Goal: Information Seeking & Learning: Understand process/instructions

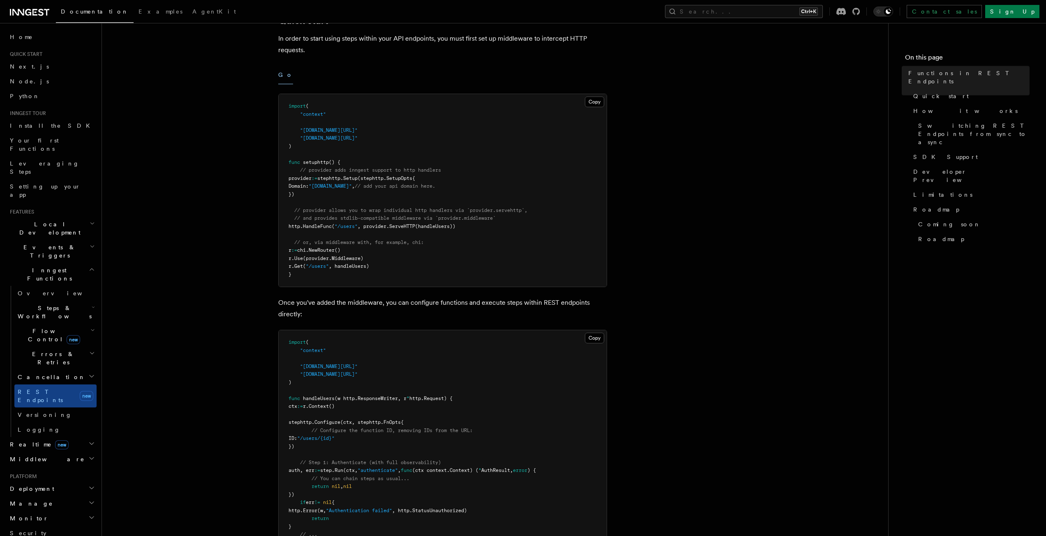
scroll to position [288, 0]
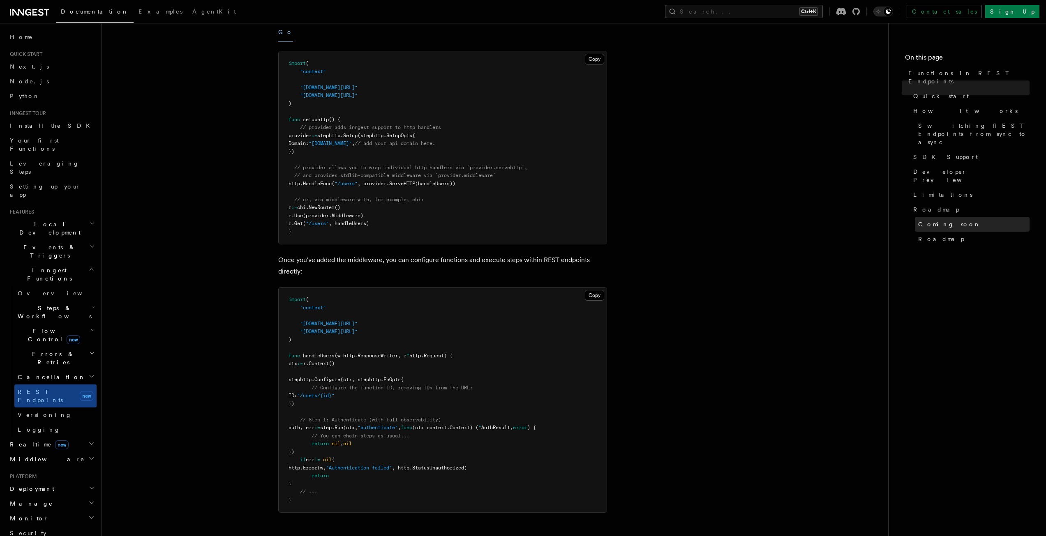
click at [952, 220] on span "Coming soon" at bounding box center [949, 224] width 62 height 8
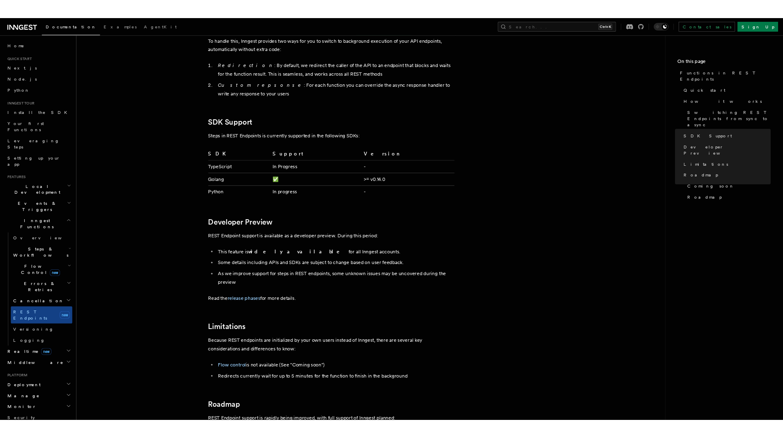
scroll to position [1072, 0]
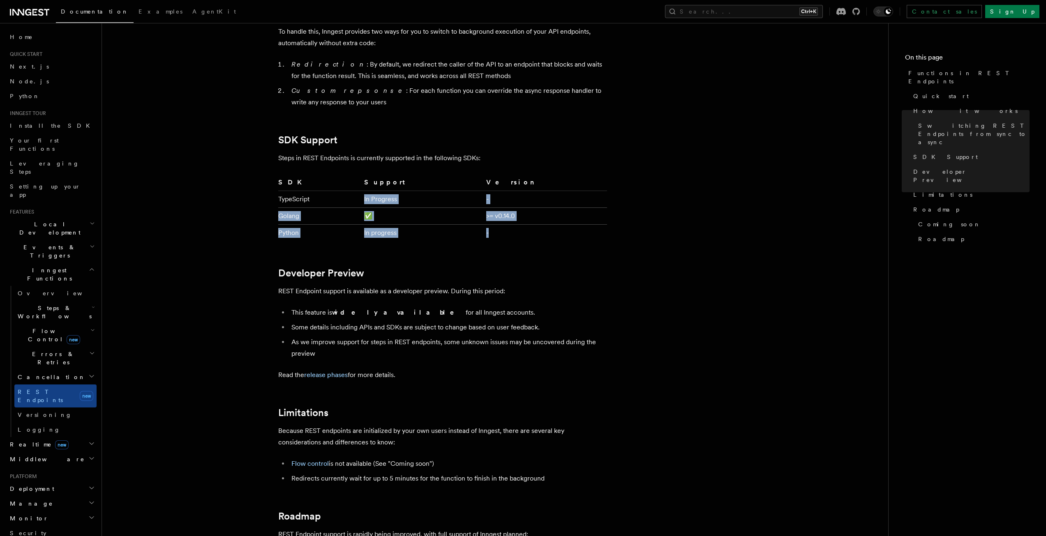
drag, startPoint x: 381, startPoint y: 206, endPoint x: 567, endPoint y: 229, distance: 187.6
click at [567, 229] on tbody "TypeScript In Progress - Golang ✅ >= v0.14.0 Python In progress -" at bounding box center [442, 216] width 329 height 51
click at [567, 229] on td "-" at bounding box center [545, 233] width 124 height 17
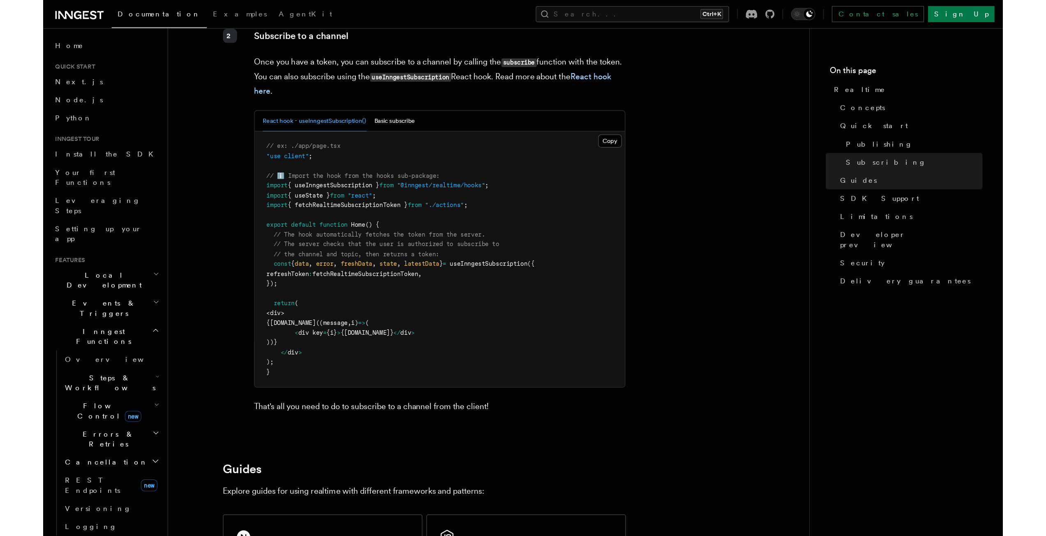
scroll to position [1427, 0]
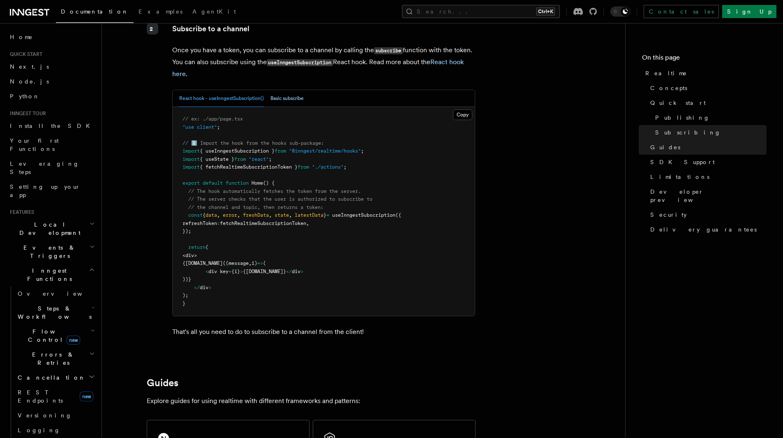
click at [275, 94] on button "Basic subscribe" at bounding box center [286, 98] width 33 height 17
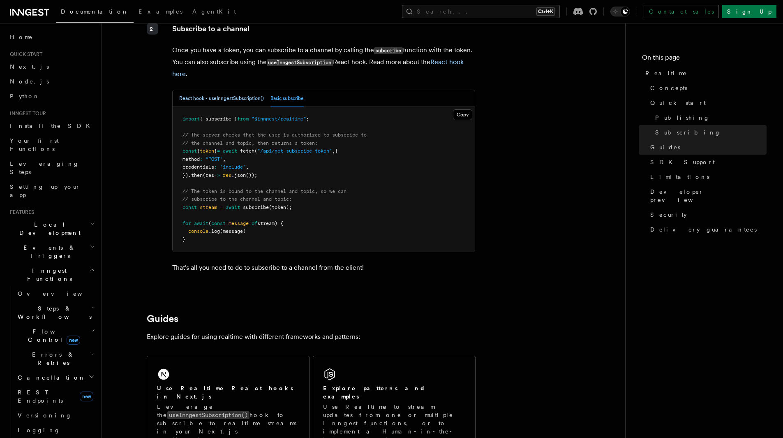
click at [250, 96] on button "React hook - useInngestSubscription()" at bounding box center [221, 98] width 85 height 17
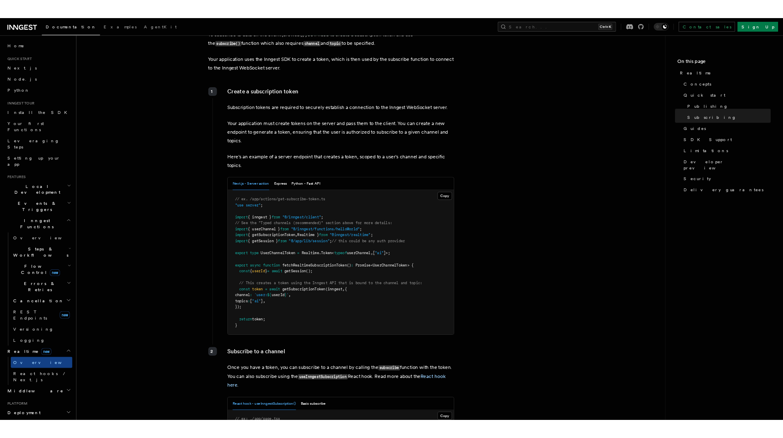
scroll to position [1016, 0]
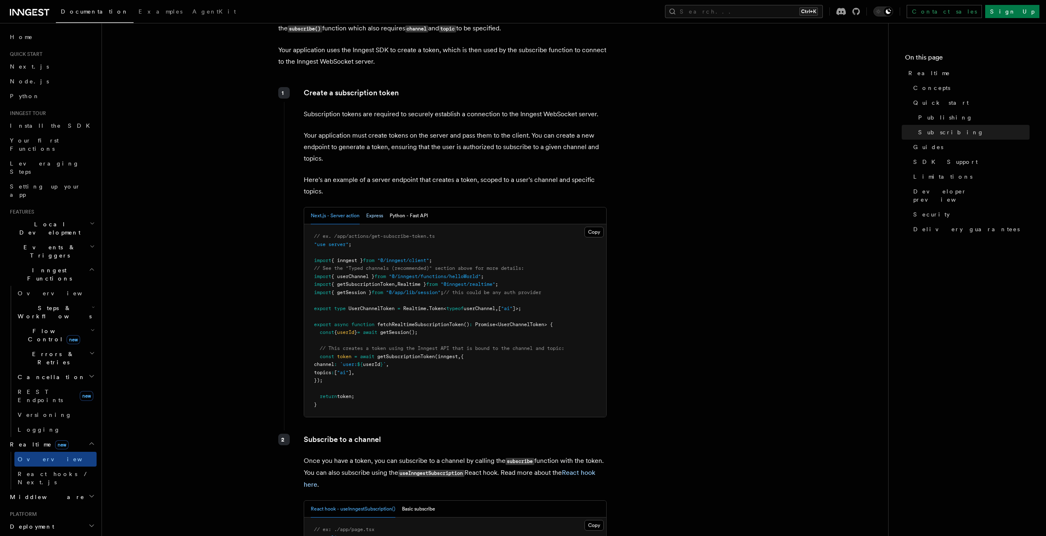
click at [373, 212] on button "Express" at bounding box center [374, 216] width 17 height 17
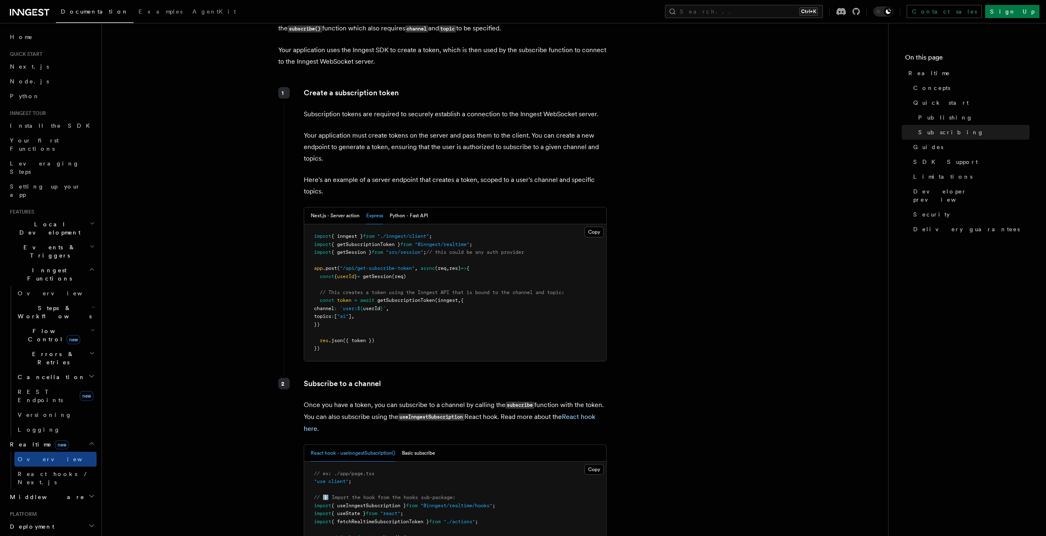
click at [428, 293] on span "// This creates a token using the Inngest API that is bound to the channel and …" at bounding box center [442, 293] width 245 height 6
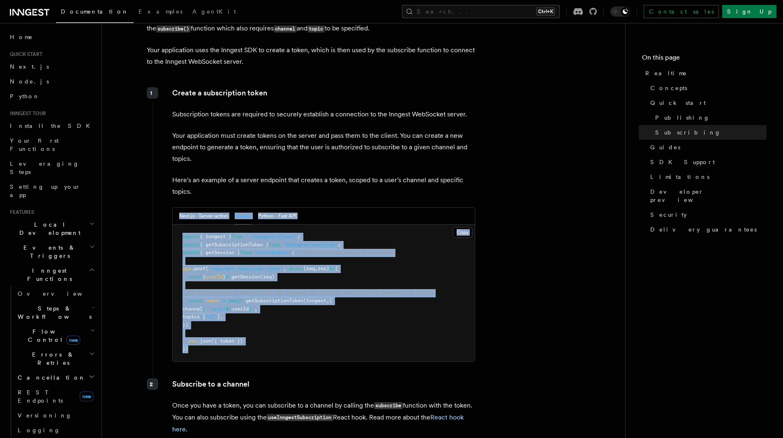
drag, startPoint x: 201, startPoint y: 347, endPoint x: 178, endPoint y: 220, distance: 129.6
click at [178, 220] on div "Next.js - Server action Express Python - Fast API Copy Copied import { inngest …" at bounding box center [323, 284] width 303 height 155
click at [201, 343] on span ".json" at bounding box center [204, 341] width 14 height 6
drag, startPoint x: 196, startPoint y: 354, endPoint x: 180, endPoint y: 233, distance: 121.5
click at [180, 233] on pre "import { inngest } from "./inngest/client" ; import { getSubscriptionToken } fr…" at bounding box center [324, 292] width 302 height 137
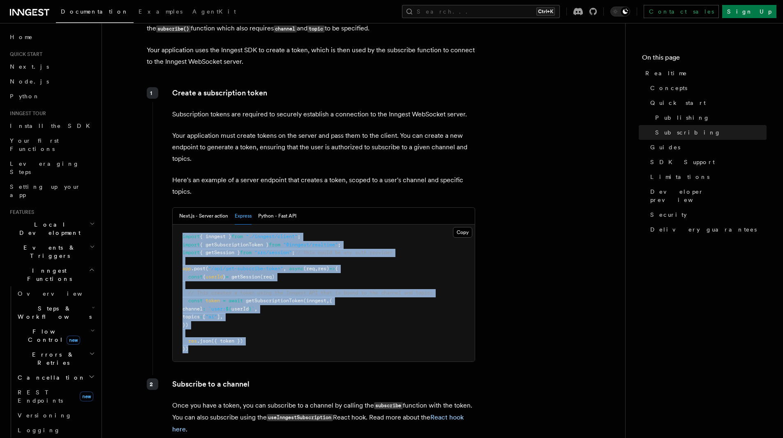
copy code "import { inngest } from "./inngest/client" ; import { getSubscriptionToken } fr…"
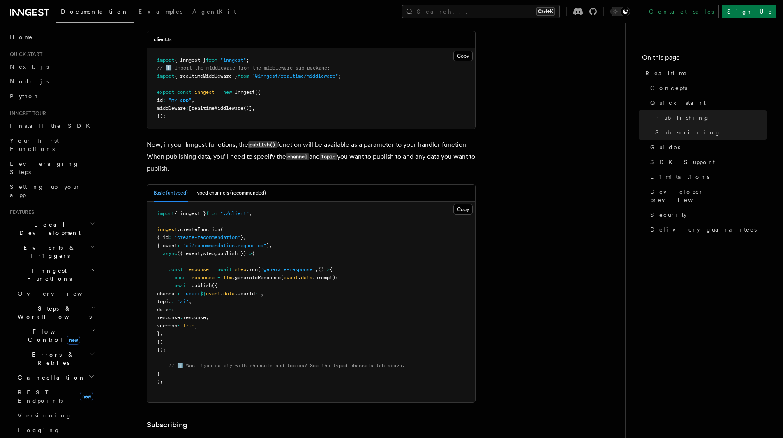
scroll to position [564, 0]
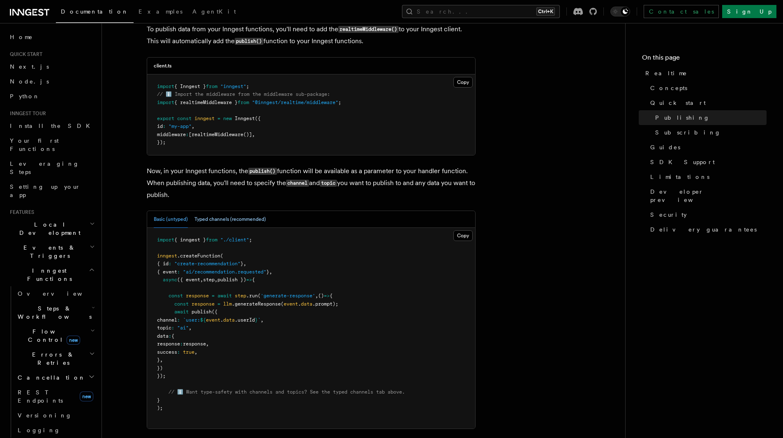
click at [232, 218] on button "Typed channels (recommended)" at bounding box center [230, 219] width 72 height 17
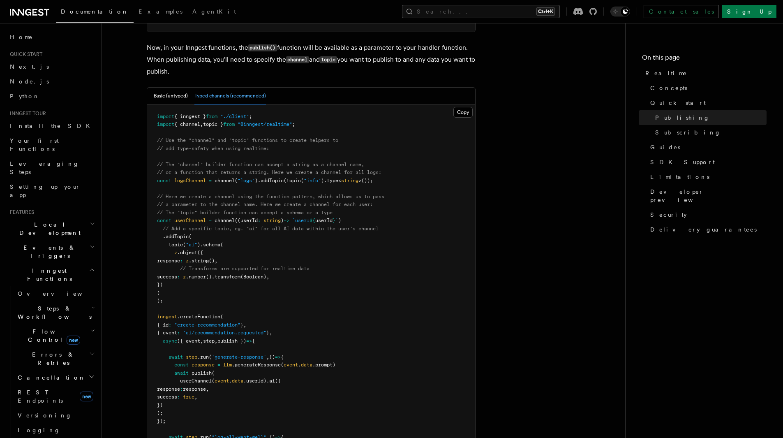
scroll to position [769, 0]
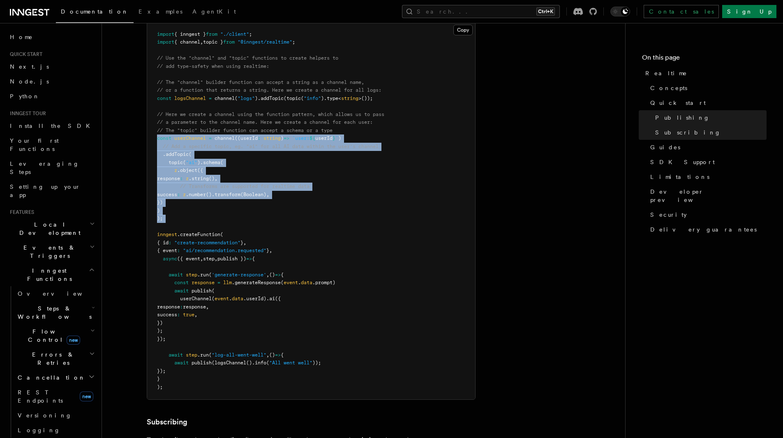
drag, startPoint x: 180, startPoint y: 224, endPoint x: 153, endPoint y: 138, distance: 90.9
click at [153, 138] on pre "import { inngest } from "./client" ; import { channel , topic } from "@inngest/…" at bounding box center [311, 210] width 328 height 377
copy code "const userChannel = channel ((userId : string ) => `user: ${ userId } ` ) // Ad…"
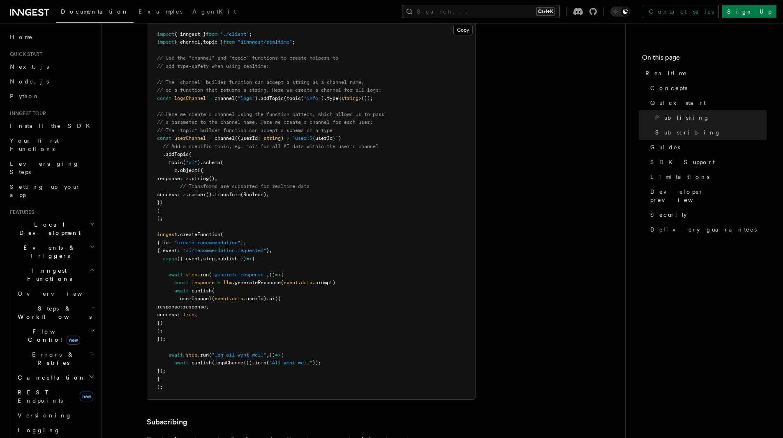
click at [208, 290] on span "publish" at bounding box center [202, 291] width 20 height 6
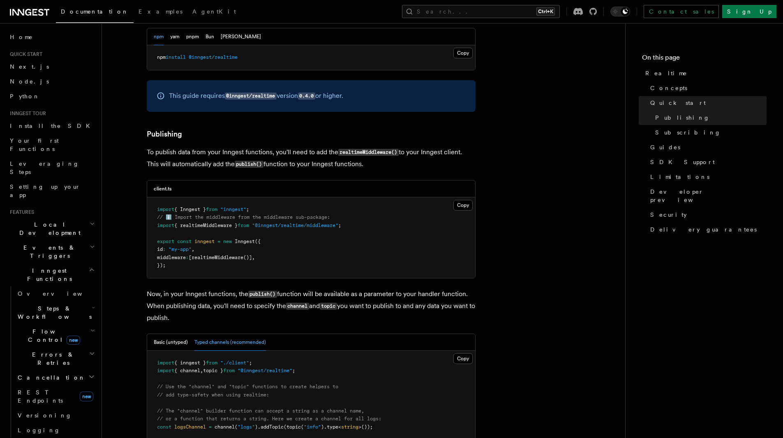
scroll to position [441, 0]
drag, startPoint x: 260, startPoint y: 257, endPoint x: 201, endPoint y: 259, distance: 58.8
click at [201, 259] on span "middleware : [ realtimeMiddleware ()] ," at bounding box center [206, 258] width 98 height 6
copy span "realtimeMiddleware ()"
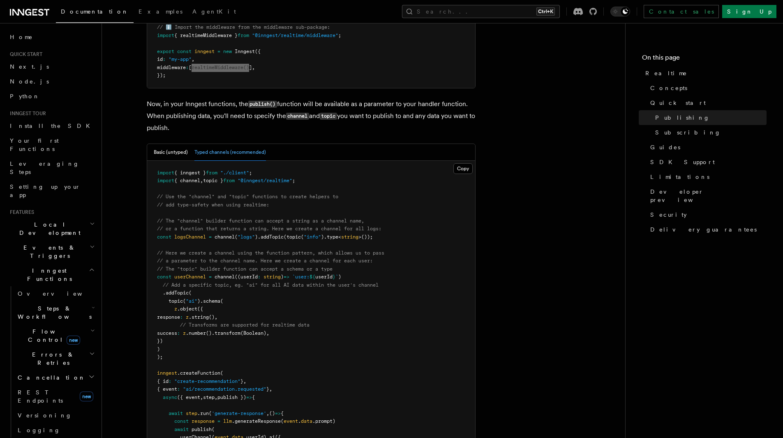
scroll to position [687, 0]
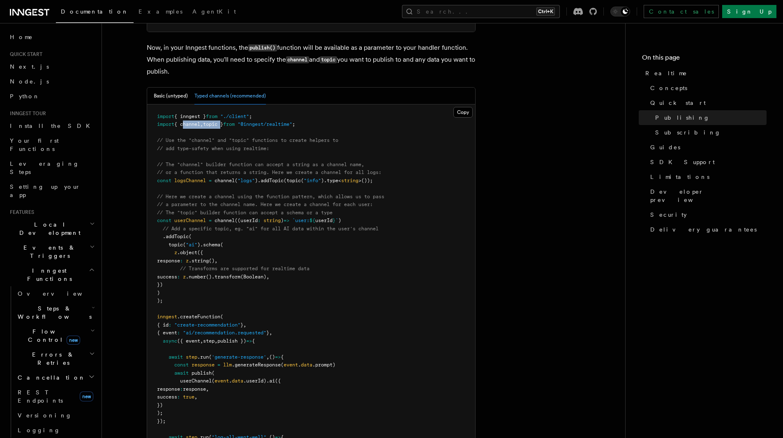
drag, startPoint x: 226, startPoint y: 122, endPoint x: 184, endPoint y: 124, distance: 42.0
click at [184, 124] on span "import { channel , topic } from "@inngest/realtime" ;" at bounding box center [226, 124] width 138 height 6
copy span "channel , topic"
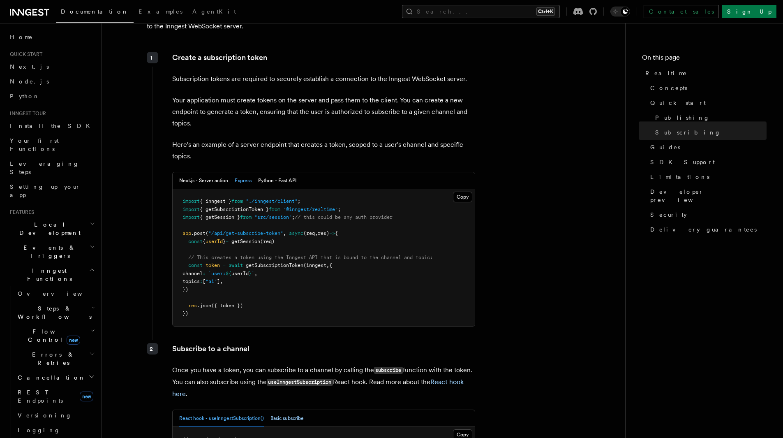
scroll to position [1509, 0]
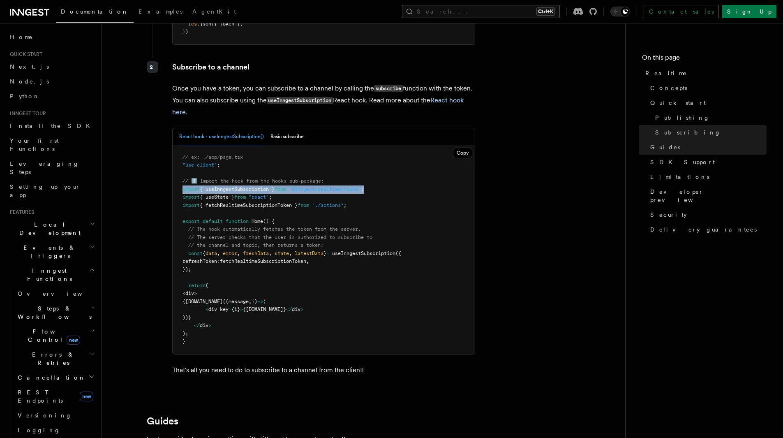
drag, startPoint x: 376, startPoint y: 188, endPoint x: 173, endPoint y: 187, distance: 202.7
click at [173, 187] on pre "// ex: ./app/page.tsx "use client" ; // ℹ️ Import the hook from the hooks sub-p…" at bounding box center [324, 249] width 302 height 209
copy span "import { useInngestSubscription } from "@inngest/realtime/hooks" ;"
drag, startPoint x: 206, startPoint y: 267, endPoint x: 189, endPoint y: 252, distance: 22.2
click at [189, 252] on pre "// ex: ./app/page.tsx "use client" ; // ℹ️ Import the hook from the hooks sub-p…" at bounding box center [324, 249] width 302 height 209
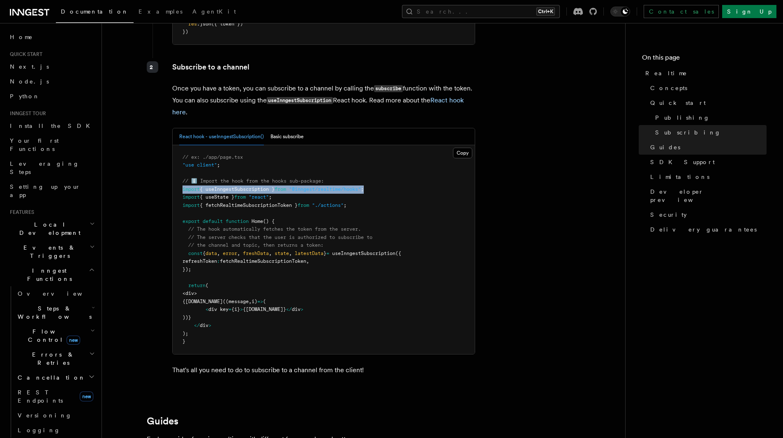
copy code "const { data , error , freshData , state , latestData } = useInngestSubscriptio…"
drag, startPoint x: 232, startPoint y: 249, endPoint x: 220, endPoint y: 260, distance: 16.0
click at [232, 249] on pre "// ex: ./app/page.tsx "use client" ; // ℹ️ Import the hook from the hooks sub-p…" at bounding box center [324, 249] width 302 height 209
drag, startPoint x: 203, startPoint y: 271, endPoint x: 161, endPoint y: 256, distance: 45.0
click at [162, 256] on div "Subscribe to a channel Once you have a token, you can subscribe to a channel by…" at bounding box center [314, 222] width 323 height 328
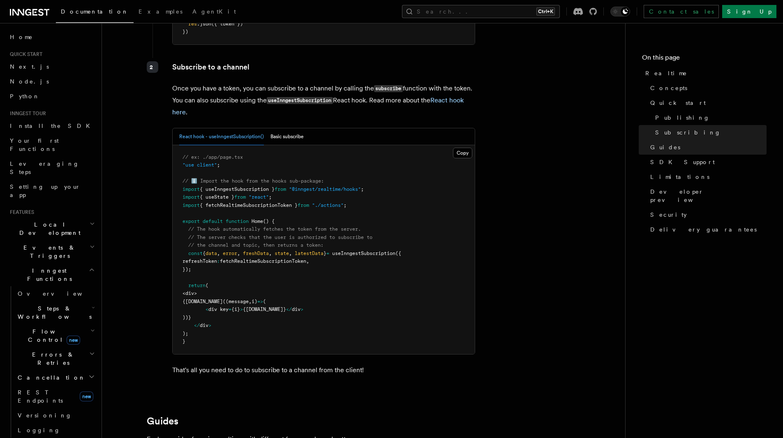
copy code "const { data , error , freshData , state , latestData } = useInngestSubscriptio…"
click at [306, 261] on span "fetchRealtimeSubscriptionToken" at bounding box center [263, 261] width 86 height 6
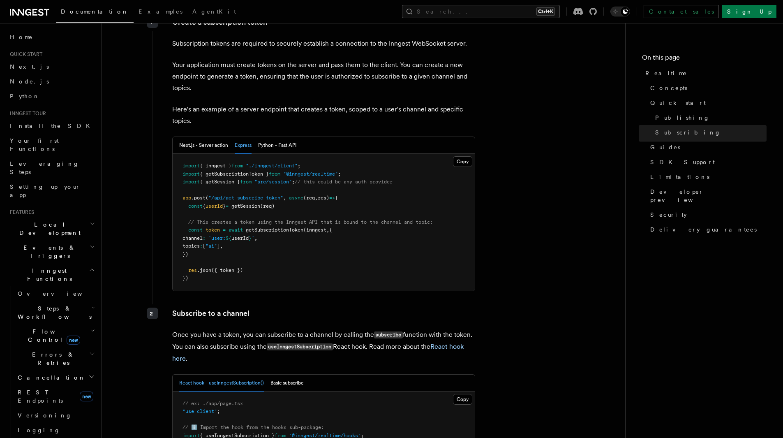
scroll to position [1263, 0]
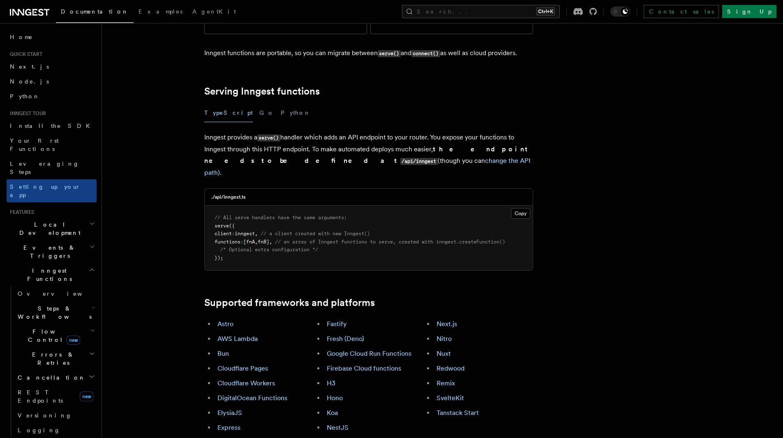
scroll to position [534, 0]
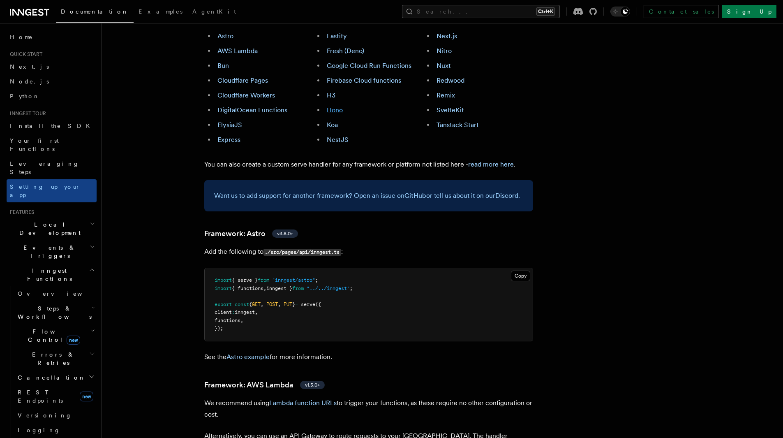
click at [340, 106] on link "Hono" at bounding box center [335, 110] width 16 height 8
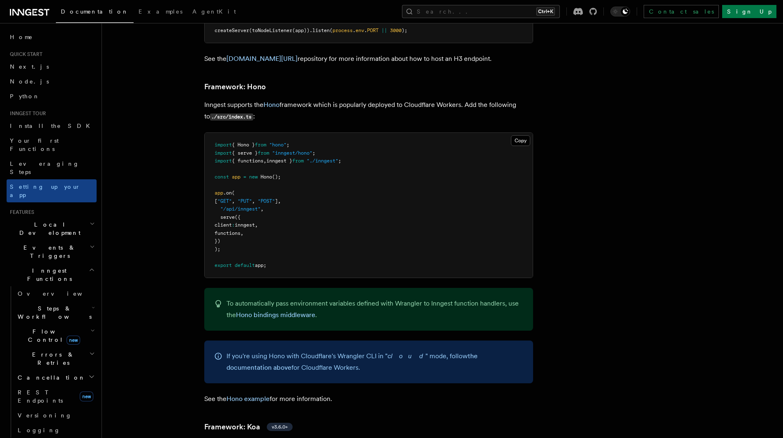
scroll to position [4304, 0]
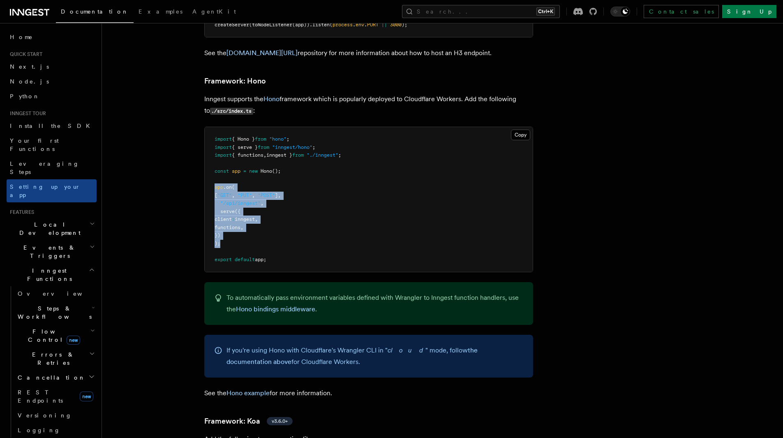
drag, startPoint x: 230, startPoint y: 207, endPoint x: 210, endPoint y: 151, distance: 59.7
click at [210, 151] on pre "import { Hono } from "hono" ; import { serve } from "inngest/hono" ; import { f…" at bounding box center [369, 199] width 328 height 145
copy code "app .on ( [ "GET" , "PUT" , "POST" ] , "/api/inngest" , serve ({ client : innge…"
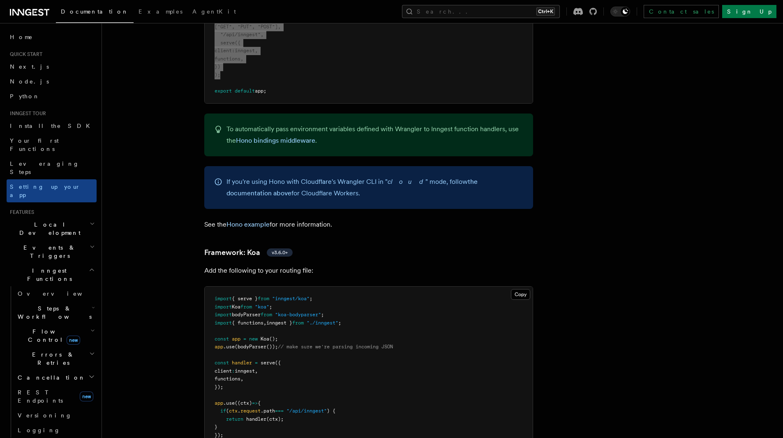
scroll to position [4550, 0]
